Goal: Answer question/provide support

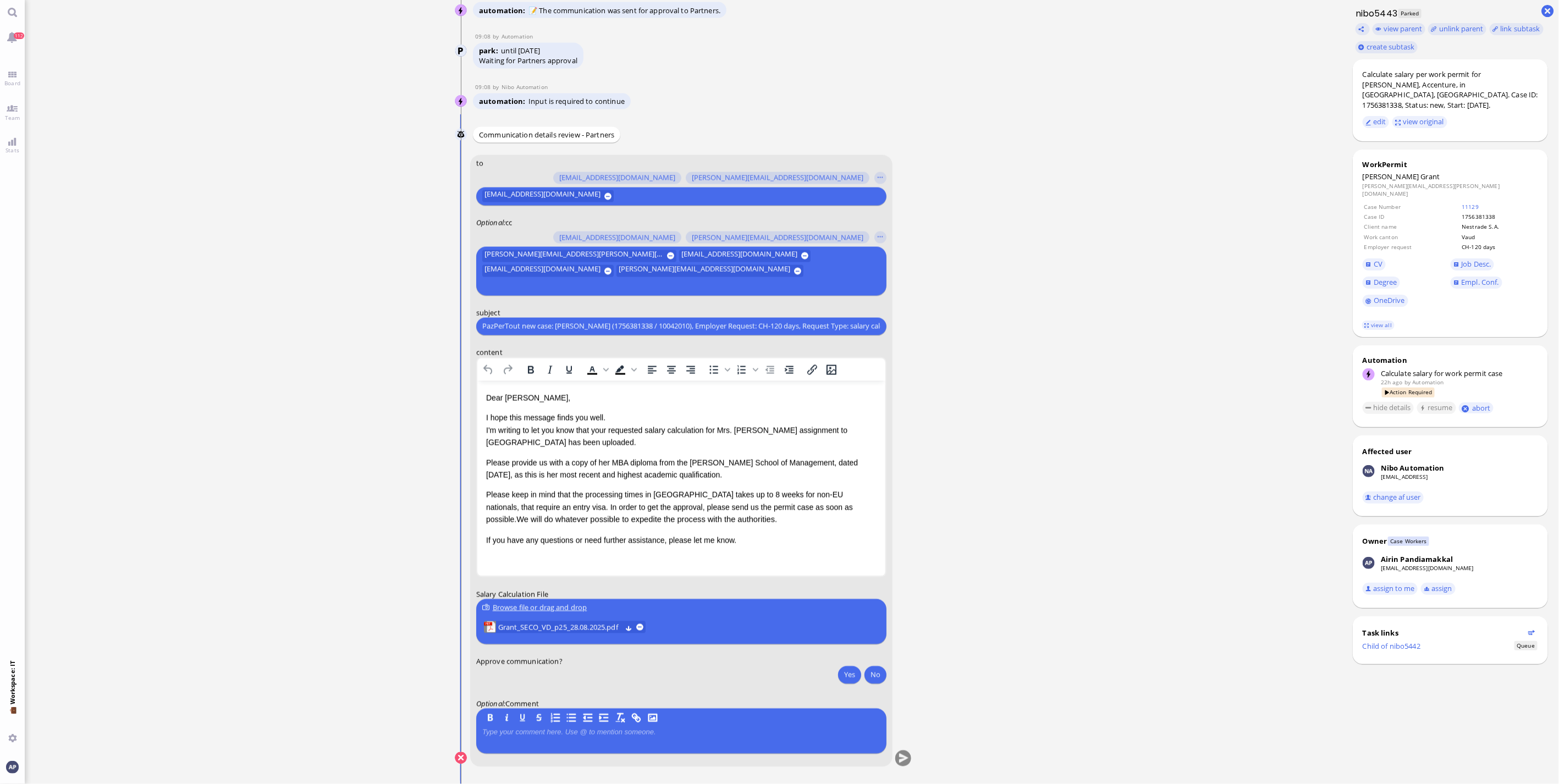
click at [366, 683] on ticket "[DATE] 13:56 by Automation Automation Calculate eligible salary for work permit…" at bounding box center [684, 392] width 1317 height 784
click at [584, 629] on span "Grant_SECO_VD_p25_28.08.2025.pdf" at bounding box center [559, 628] width 123 height 12
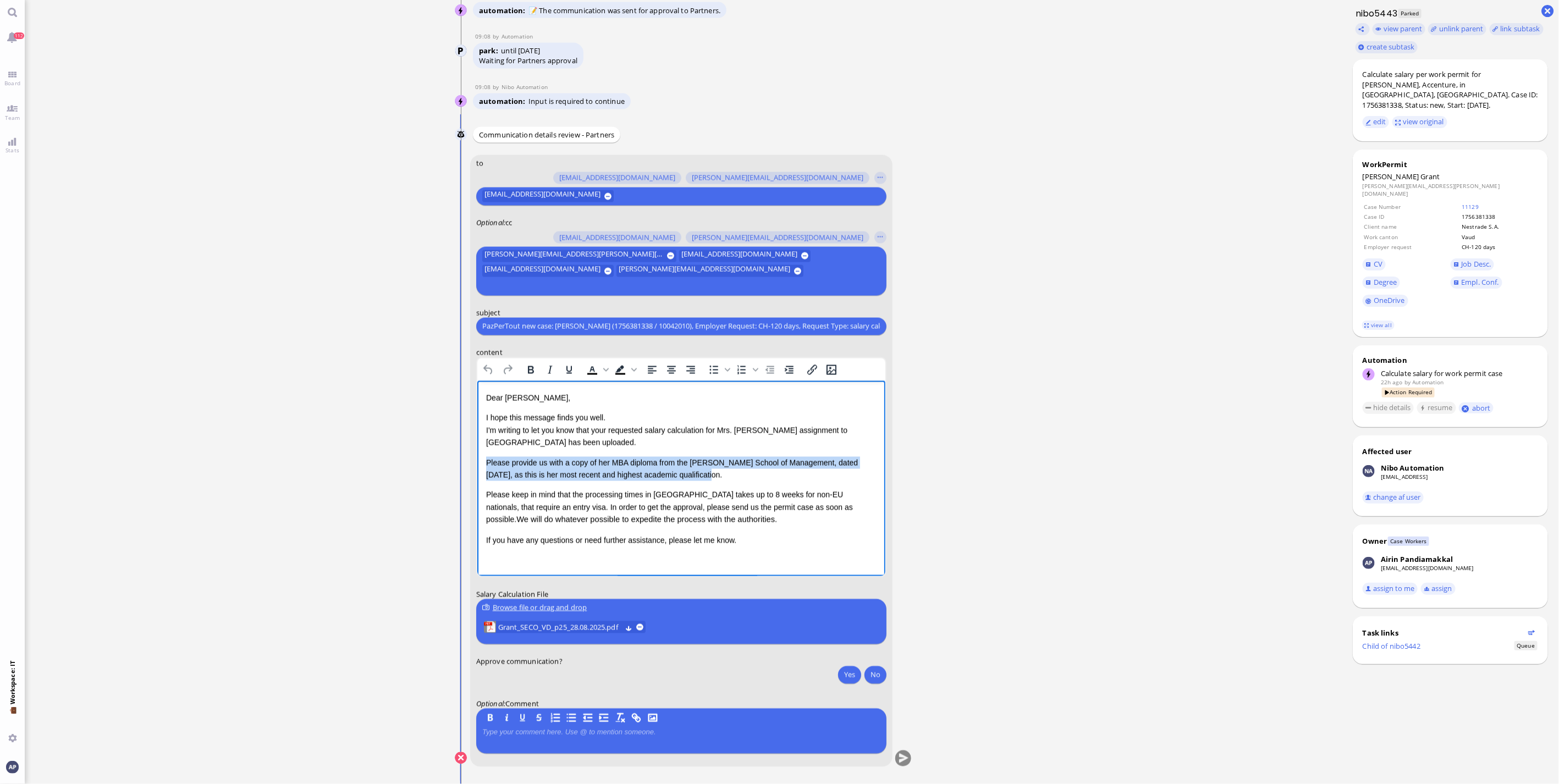
drag, startPoint x: 706, startPoint y: 477, endPoint x: 483, endPoint y: 460, distance: 223.6
click at [483, 460] on html "Dear [PERSON_NAME], I hope this message finds you well. I'm writing to let you …" at bounding box center [681, 469] width 408 height 176
click at [616, 502] on div "Please keep in mind that the processing times in [GEOGRAPHIC_DATA] takes up to …" at bounding box center [681, 506] width 390 height 37
drag, startPoint x: 759, startPoint y: 507, endPoint x: 816, endPoint y: 505, distance: 57.0
click at [816, 505] on div "Please keep in mind that the processing times in [GEOGRAPHIC_DATA] takes up to …" at bounding box center [681, 506] width 390 height 37
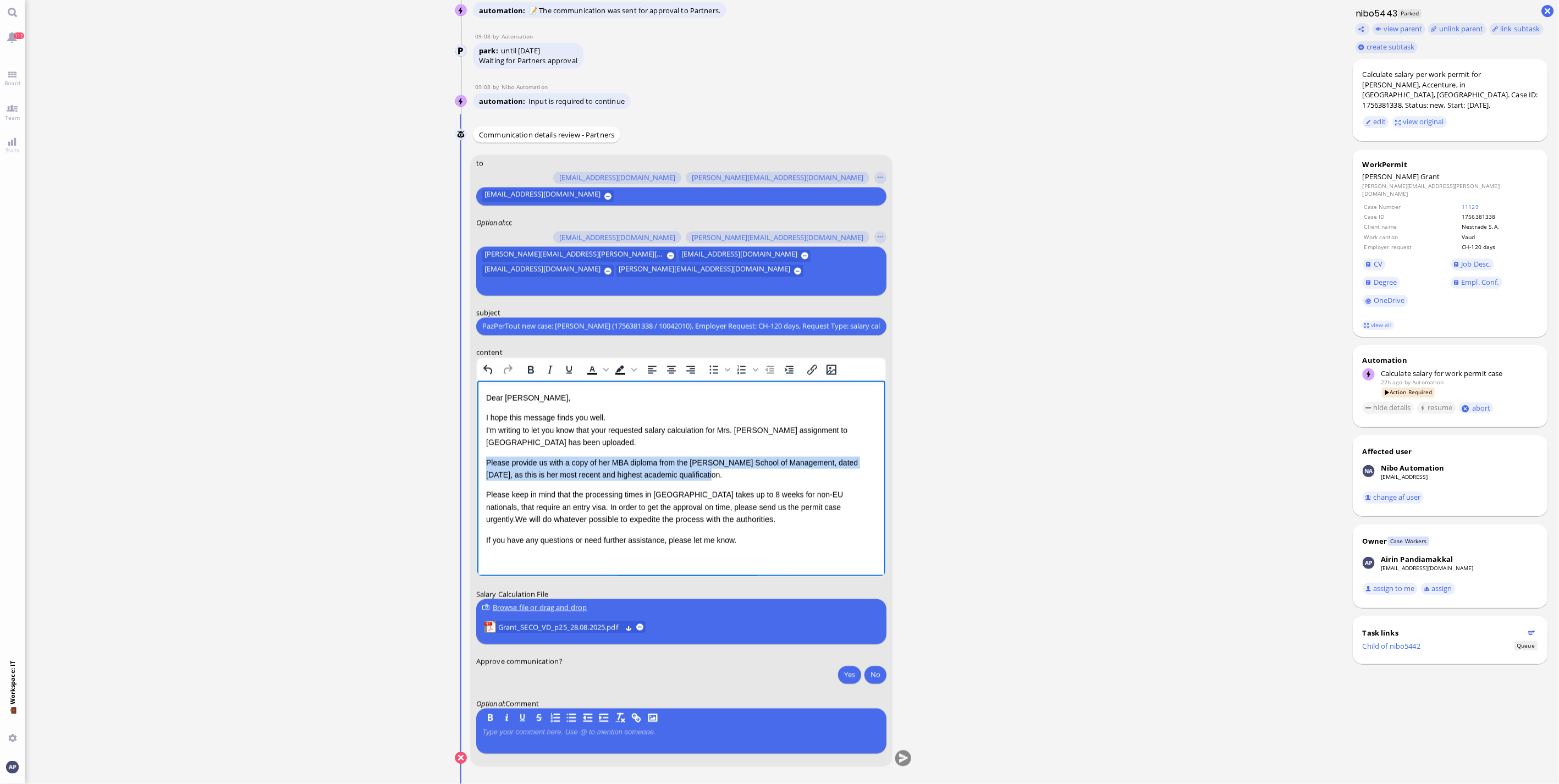
drag, startPoint x: 685, startPoint y: 477, endPoint x: 931, endPoint y: 840, distance: 438.5
click at [477, 458] on html "Dear [PERSON_NAME], I hope this message finds you well. I'm writing to let you …" at bounding box center [681, 469] width 408 height 176
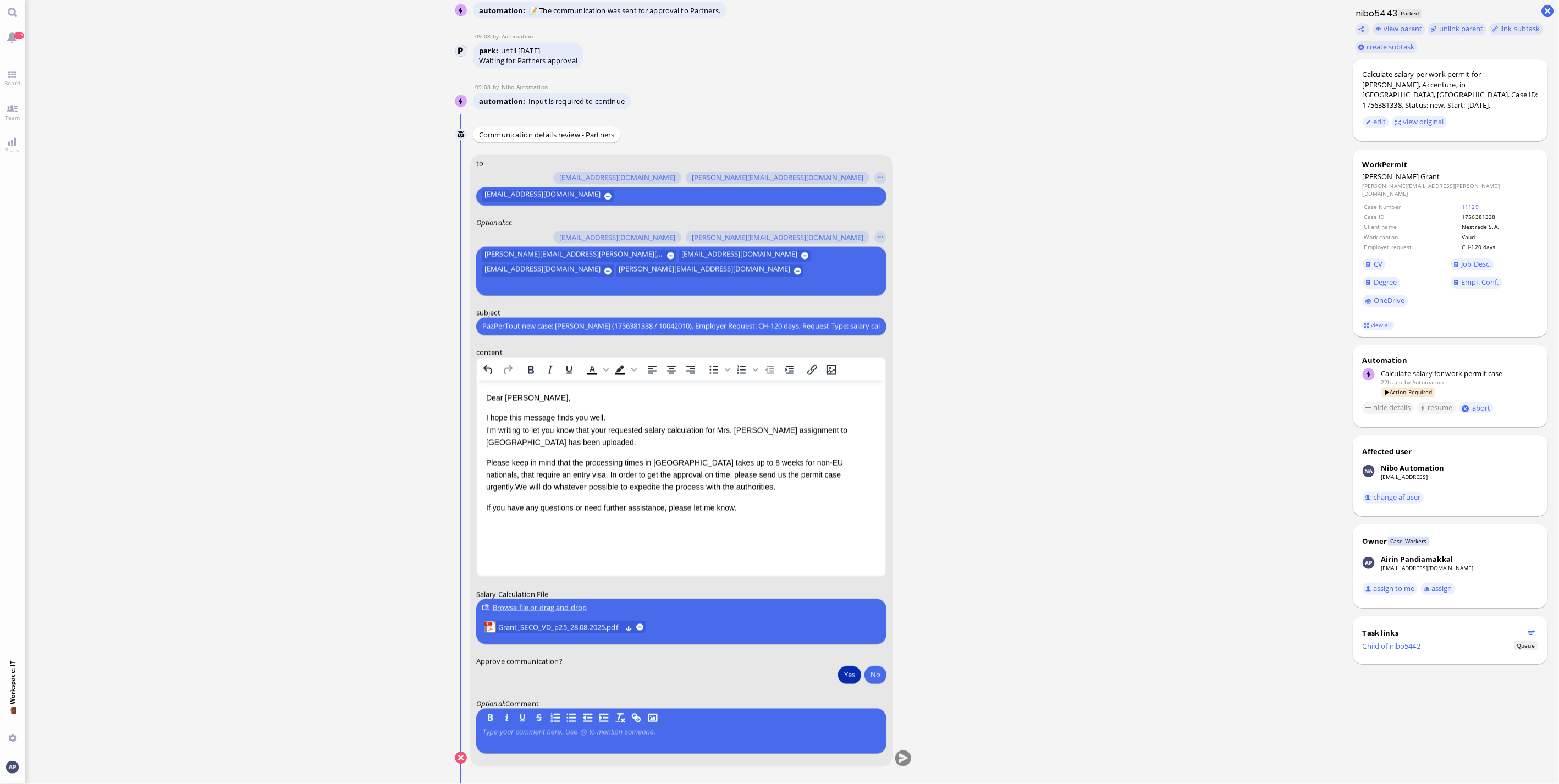
click at [850, 677] on button "Yes" at bounding box center [850, 675] width 23 height 17
click at [898, 761] on button "submit" at bounding box center [903, 758] width 16 height 16
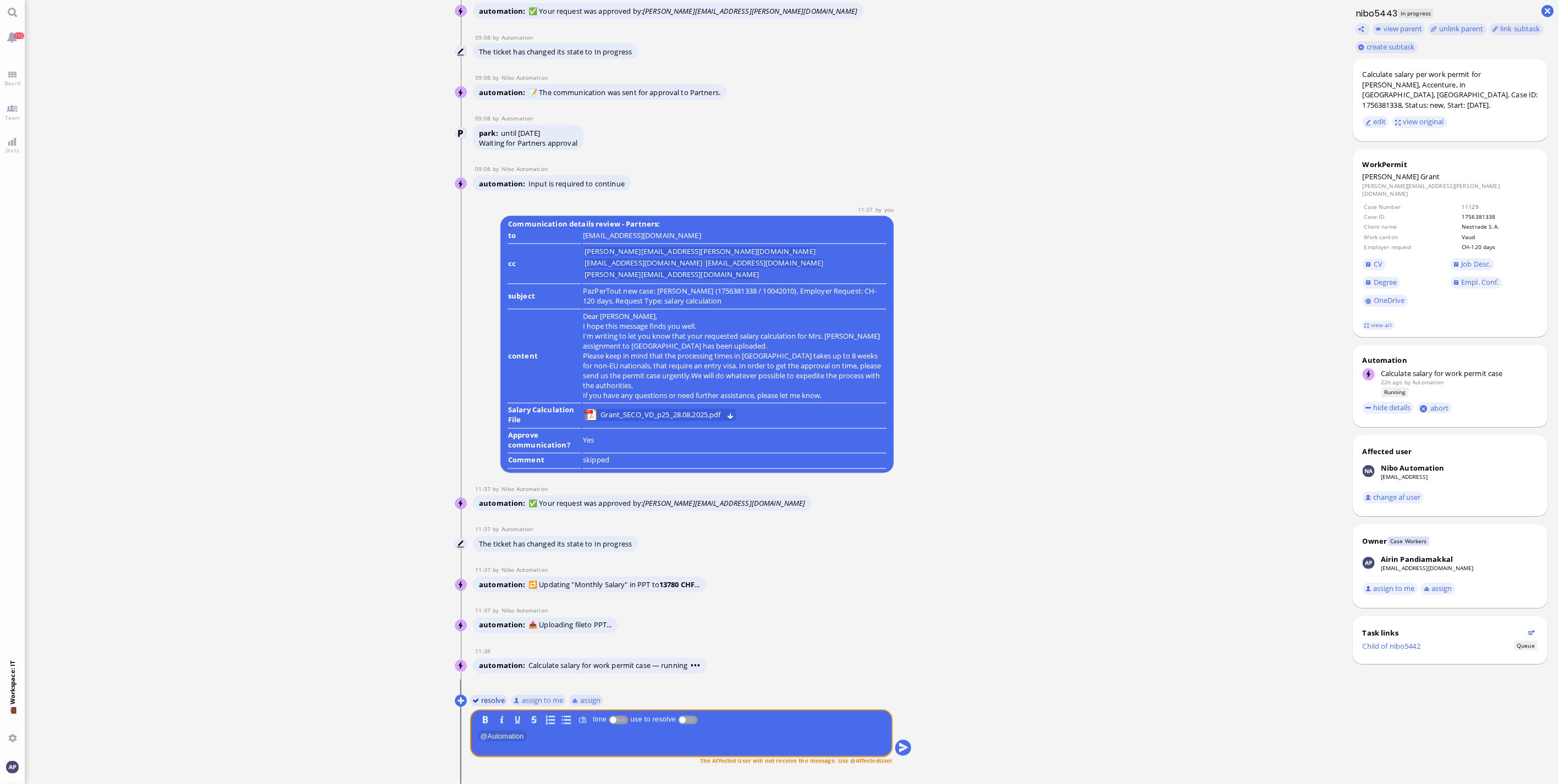
click at [488, 704] on button "resolve" at bounding box center [488, 701] width 38 height 12
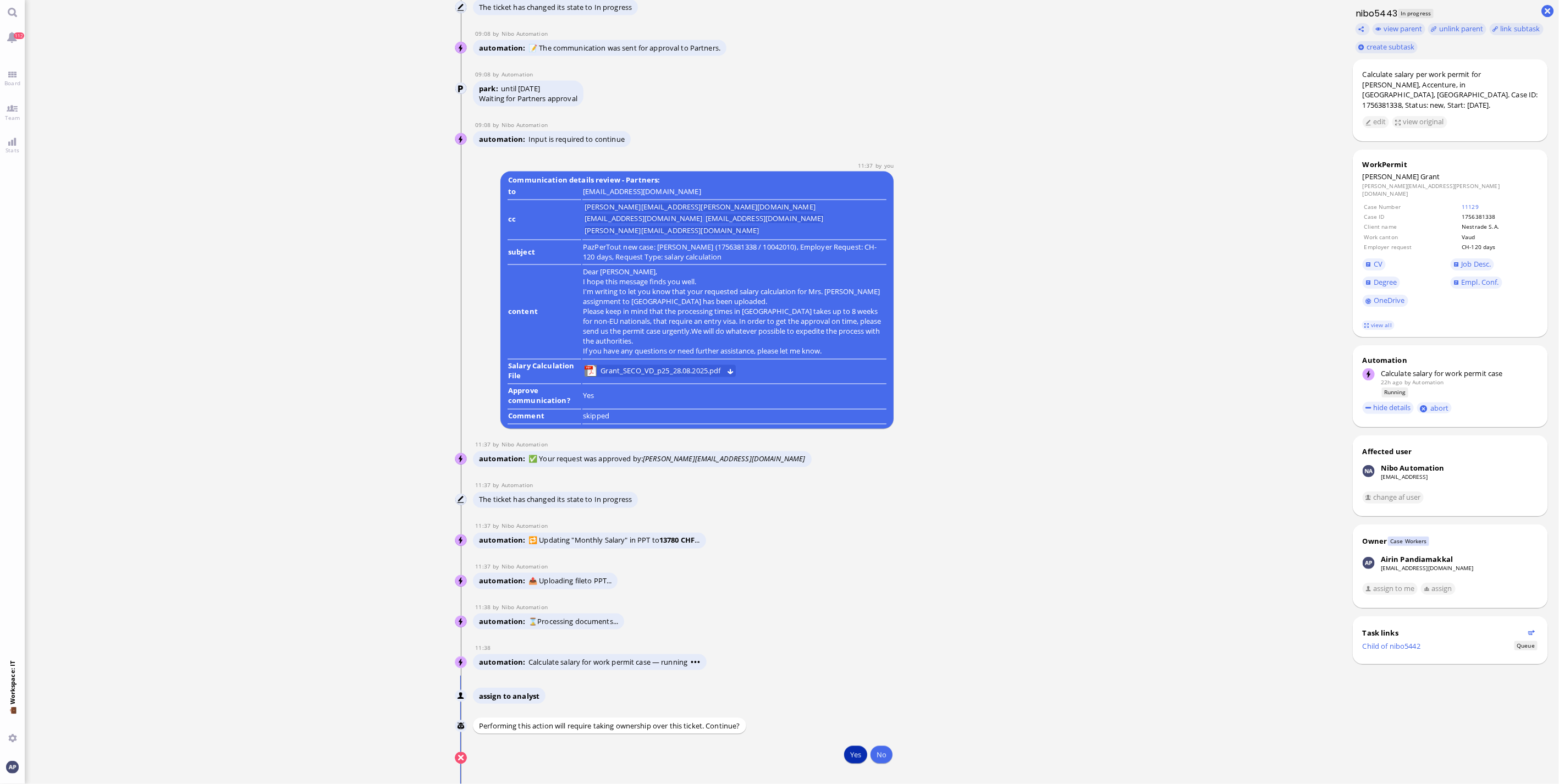
click at [850, 757] on button "Yes" at bounding box center [856, 755] width 23 height 17
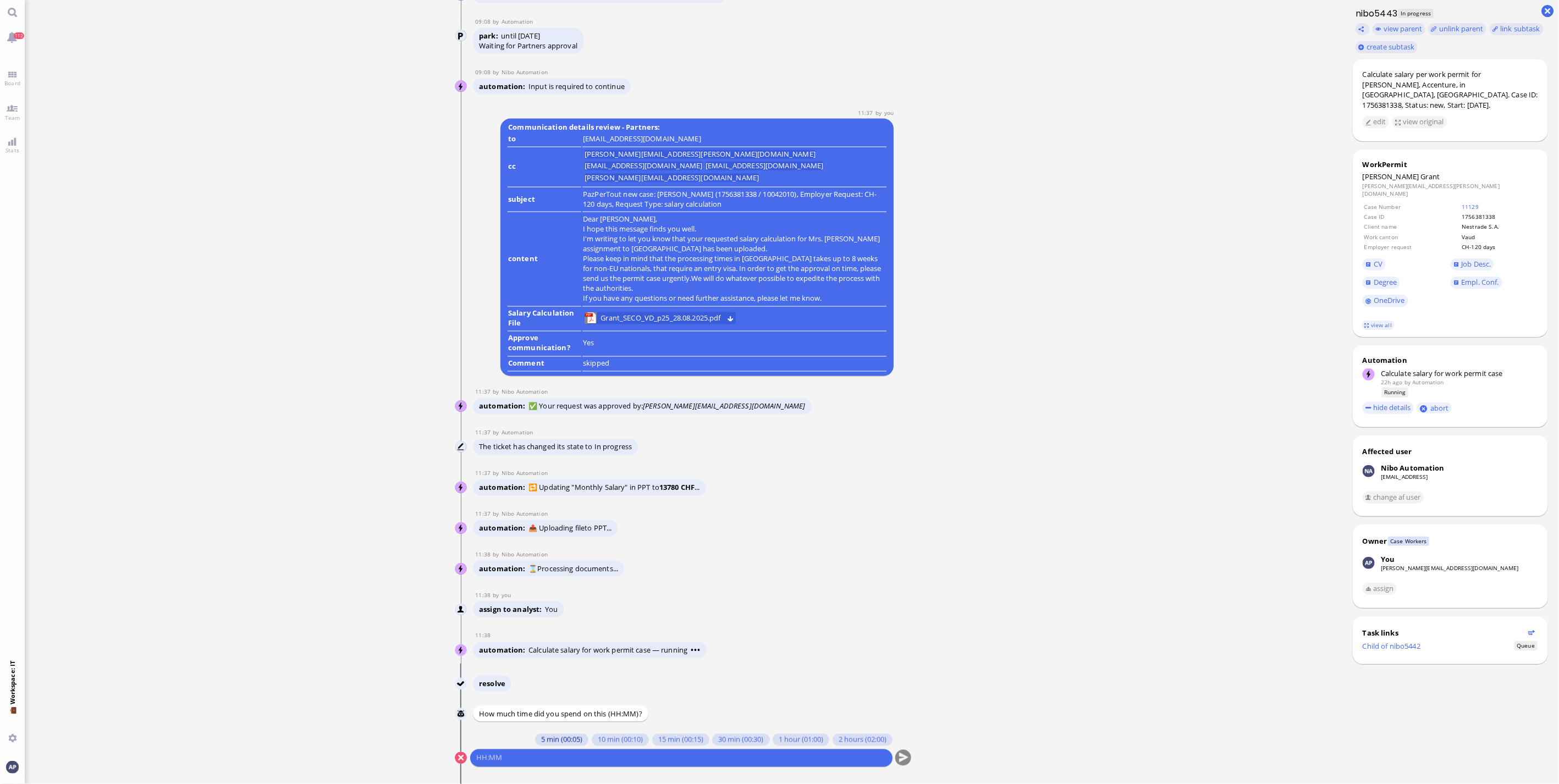
click at [558, 744] on button "5 min (00:05)" at bounding box center [562, 740] width 53 height 12
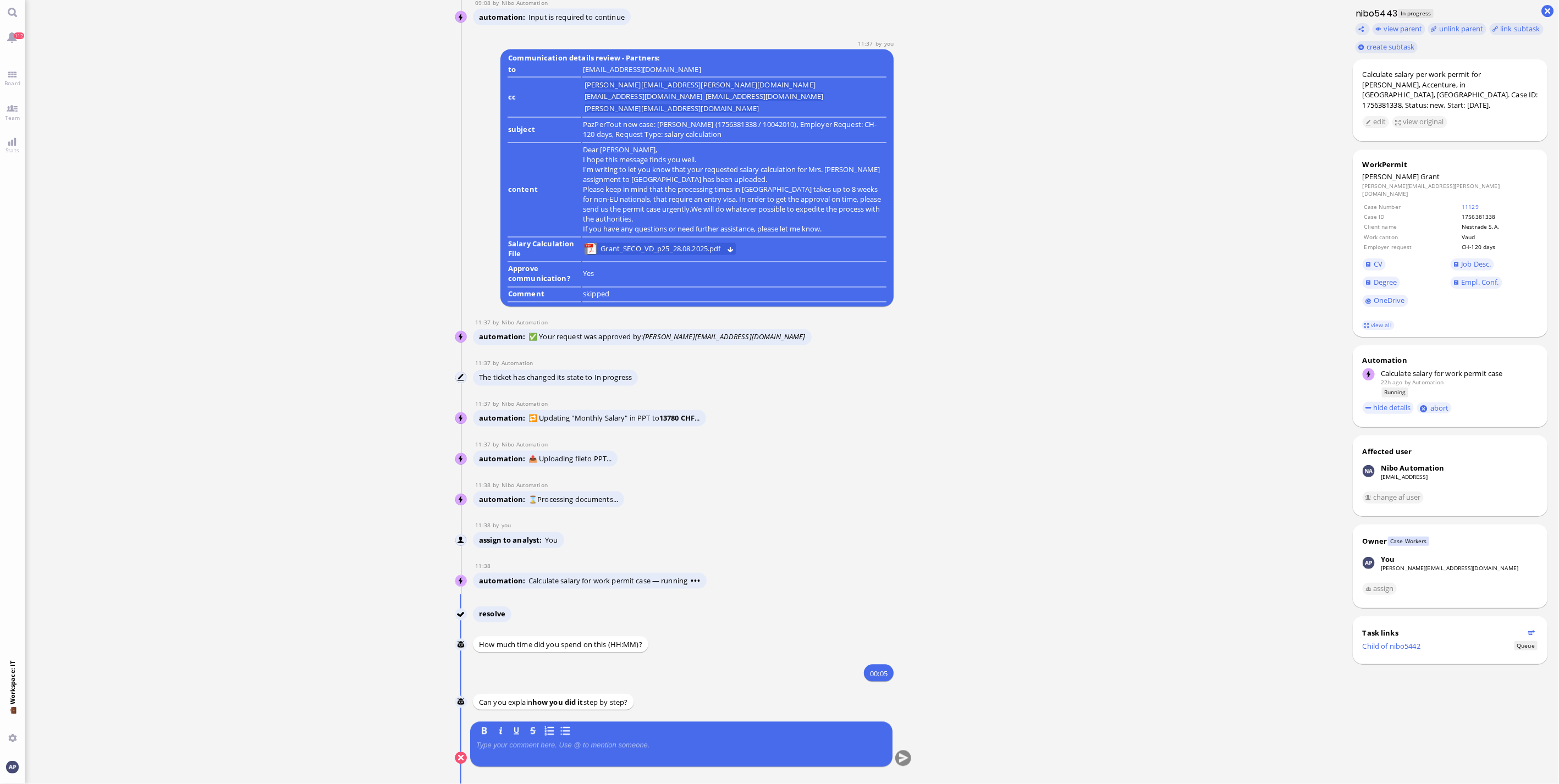
click at [603, 750] on div at bounding box center [681, 752] width 410 height 23
click at [604, 739] on quill-editor at bounding box center [681, 751] width 410 height 25
click at [604, 742] on p at bounding box center [681, 745] width 410 height 9
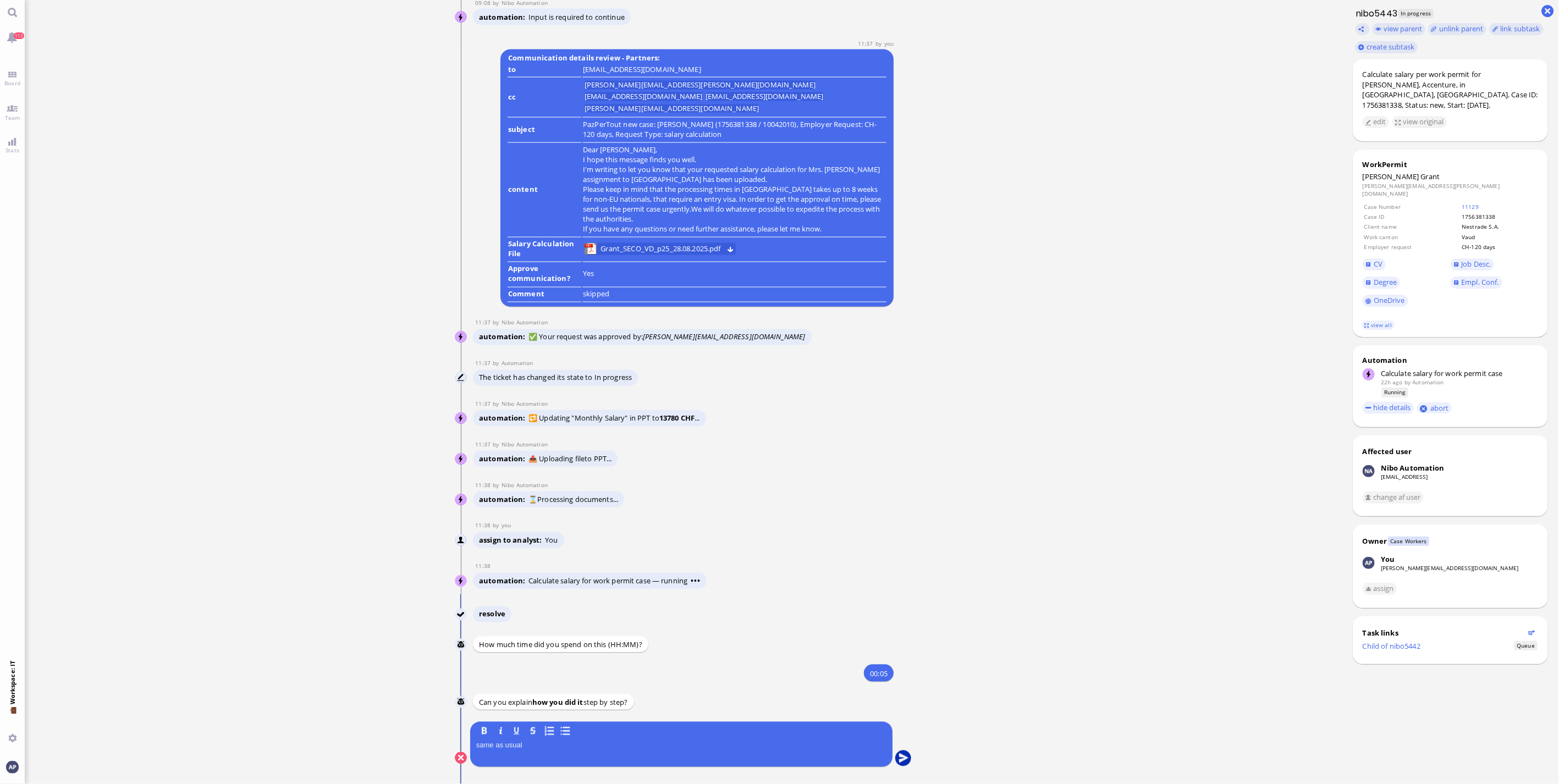
click at [899, 763] on button "submit" at bounding box center [903, 758] width 16 height 16
